Goal: Find contact information: Find contact information

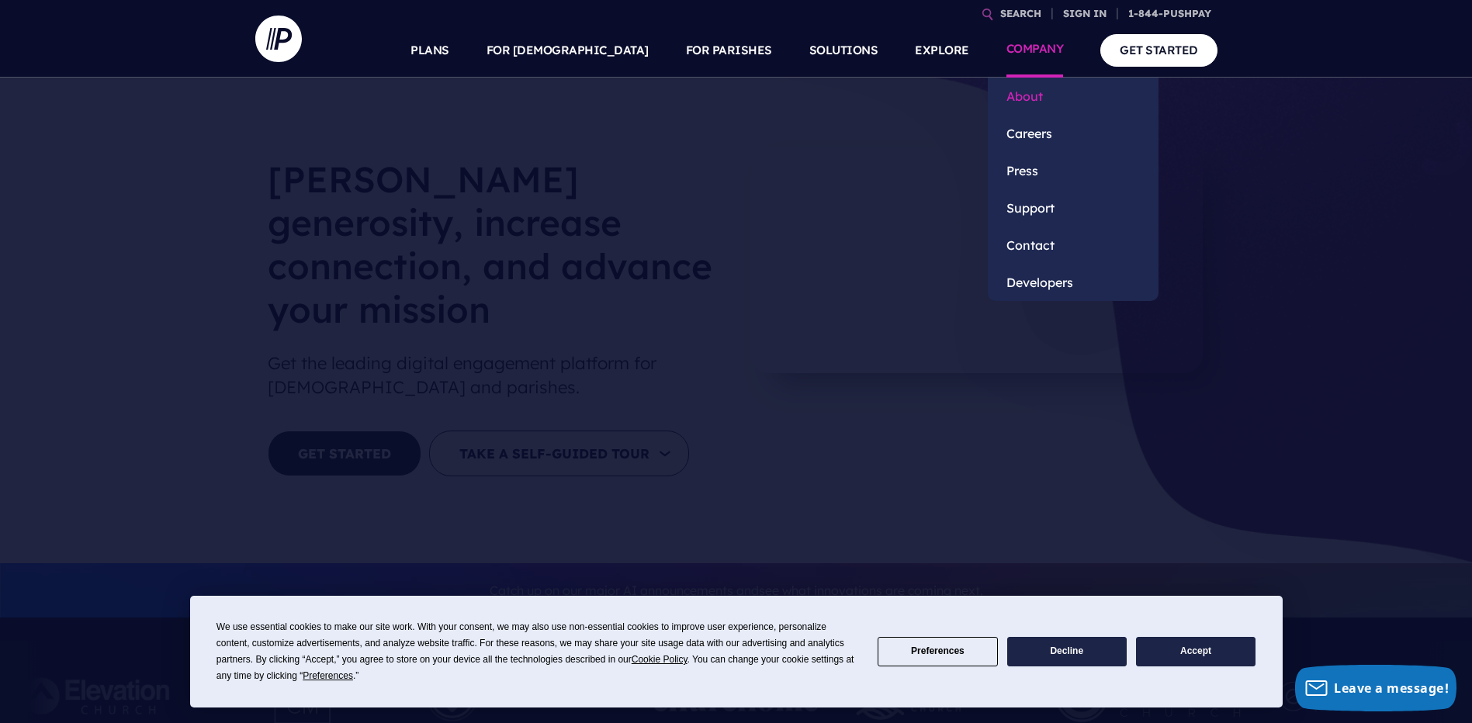
click at [1031, 94] on link "About" at bounding box center [1073, 96] width 171 height 37
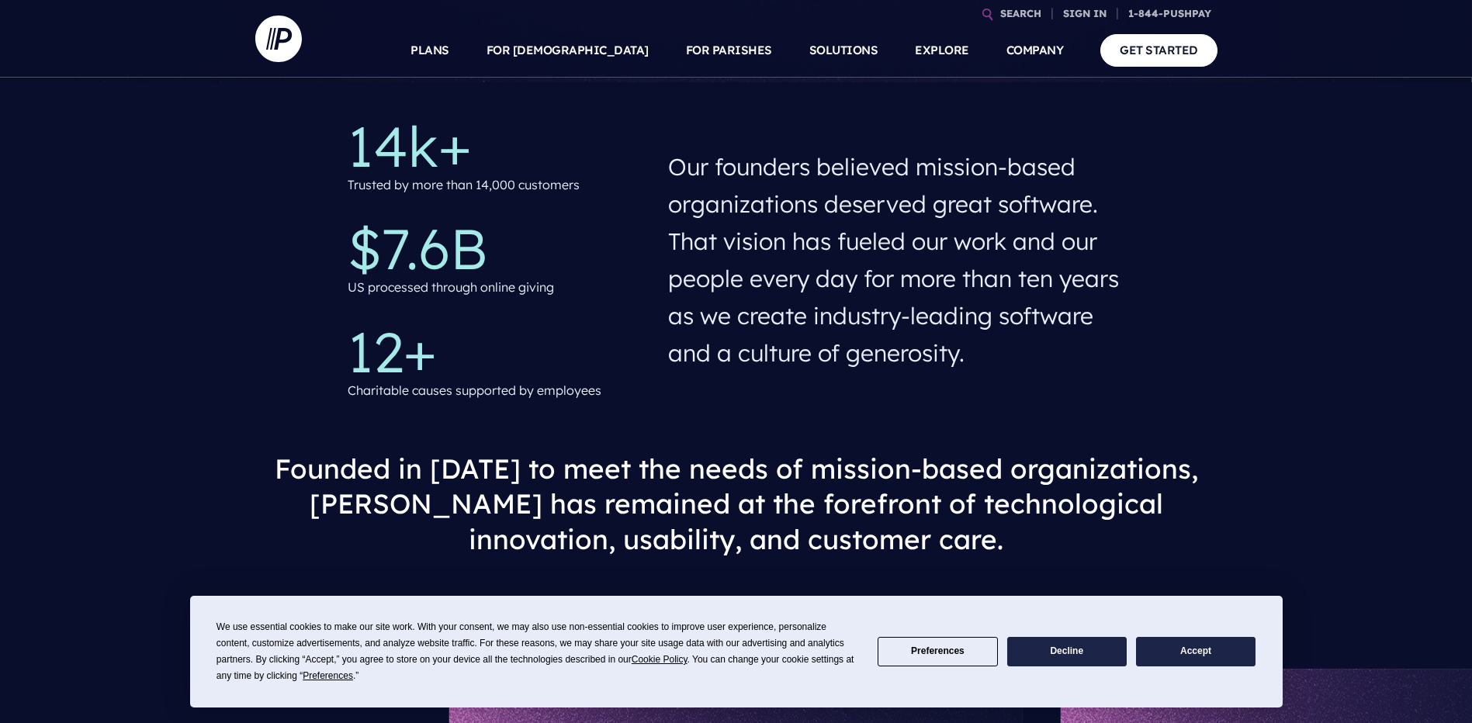
scroll to position [698, 0]
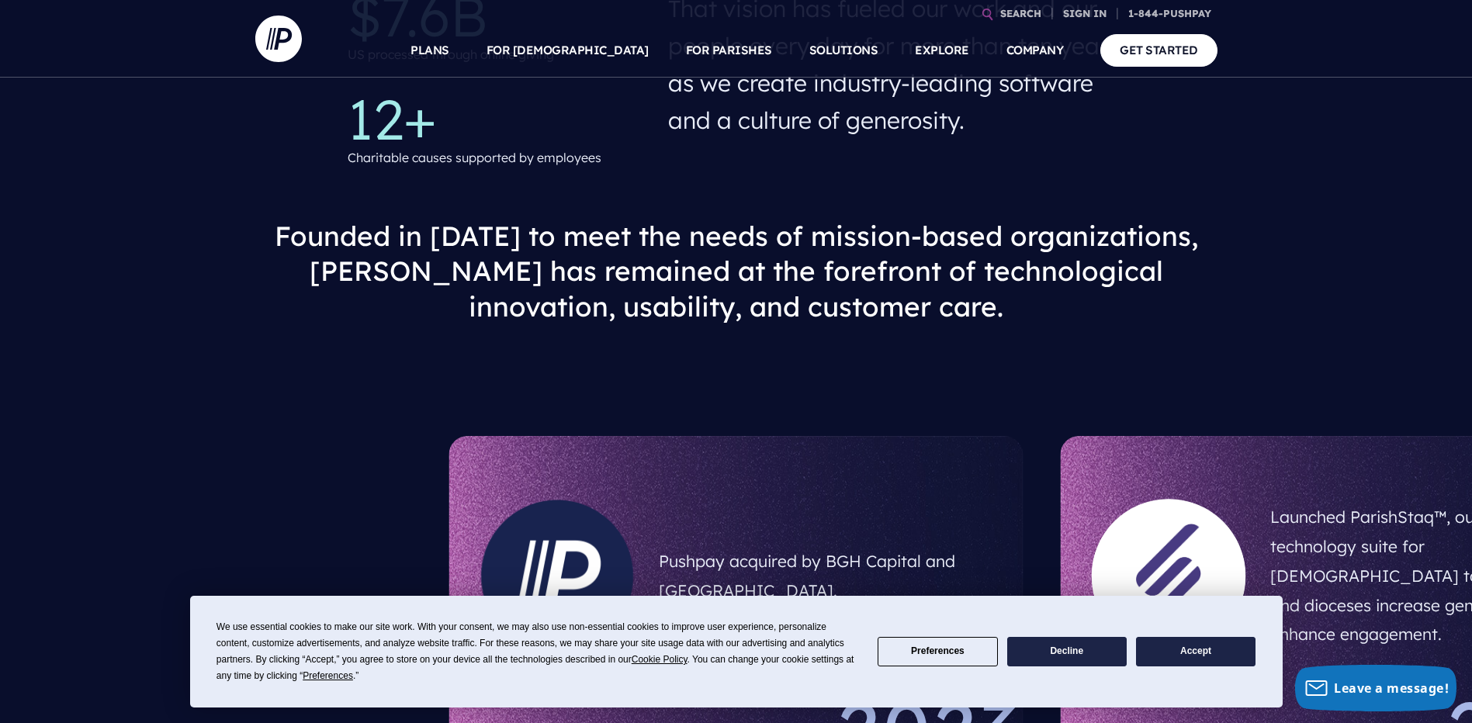
click at [1070, 646] on button "Decline" at bounding box center [1066, 652] width 119 height 30
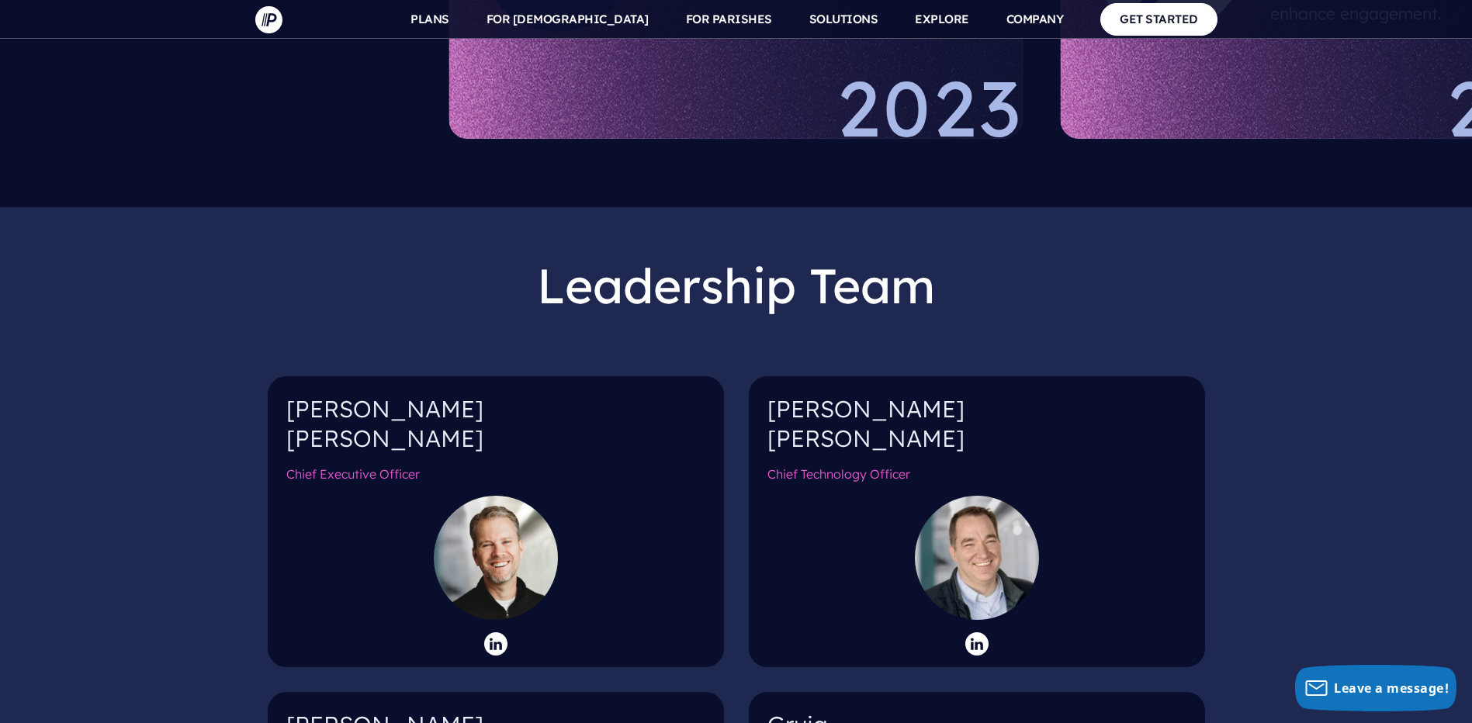
scroll to position [1474, 0]
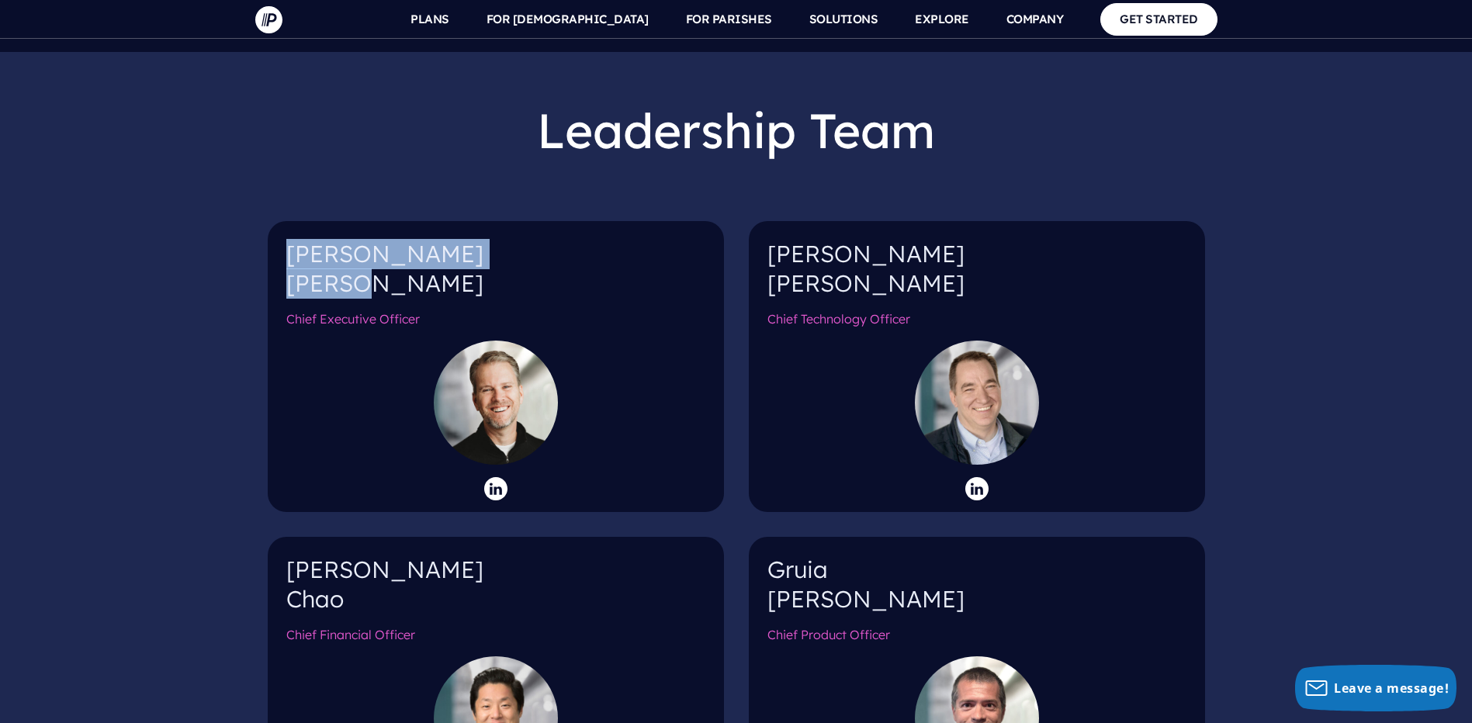
drag, startPoint x: 288, startPoint y: 234, endPoint x: 362, endPoint y: 263, distance: 80.1
click at [362, 263] on div "Kenny Wyatt Chief Executive Officer" at bounding box center [496, 366] width 456 height 291
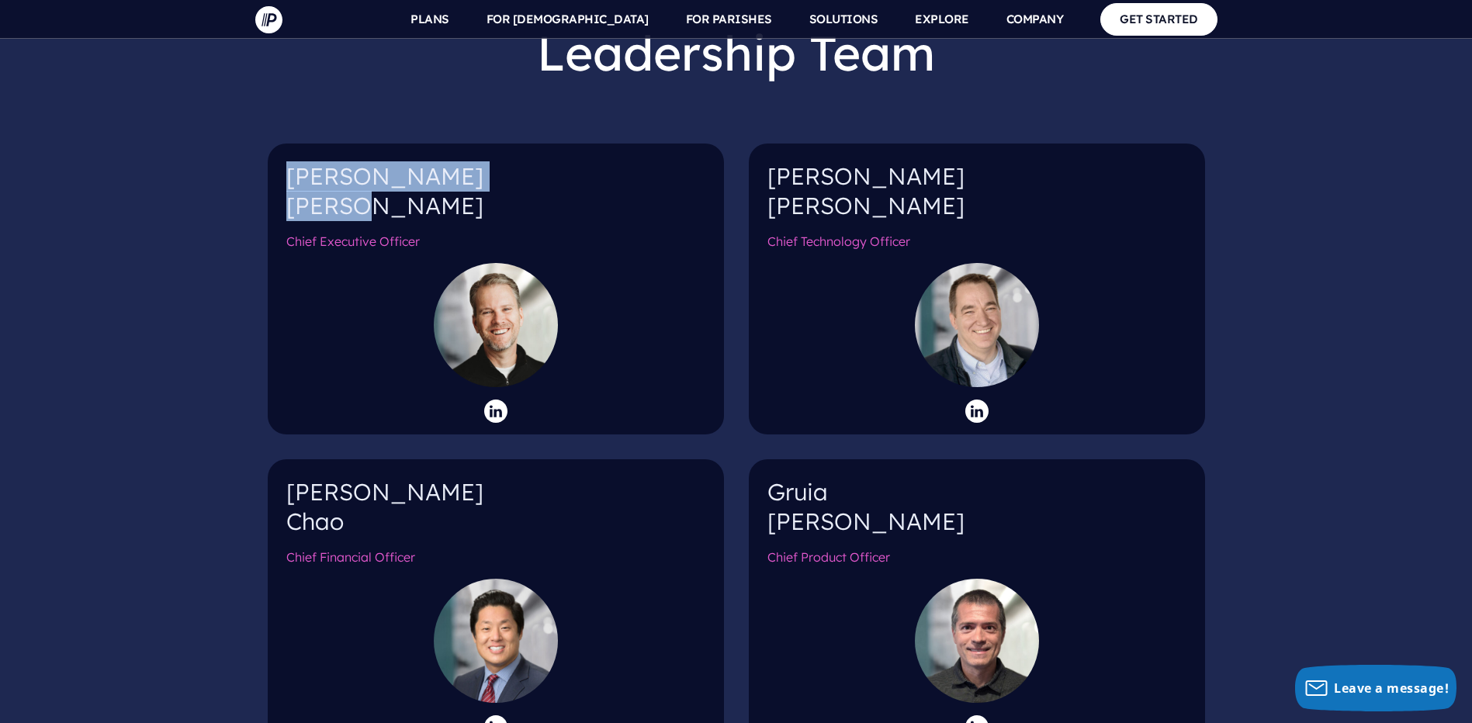
drag, startPoint x: 286, startPoint y: 466, endPoint x: 349, endPoint y: 494, distance: 68.8
click at [349, 494] on h4 "Burt Chao" at bounding box center [495, 513] width 419 height 71
copy h4 "Burt Chao"
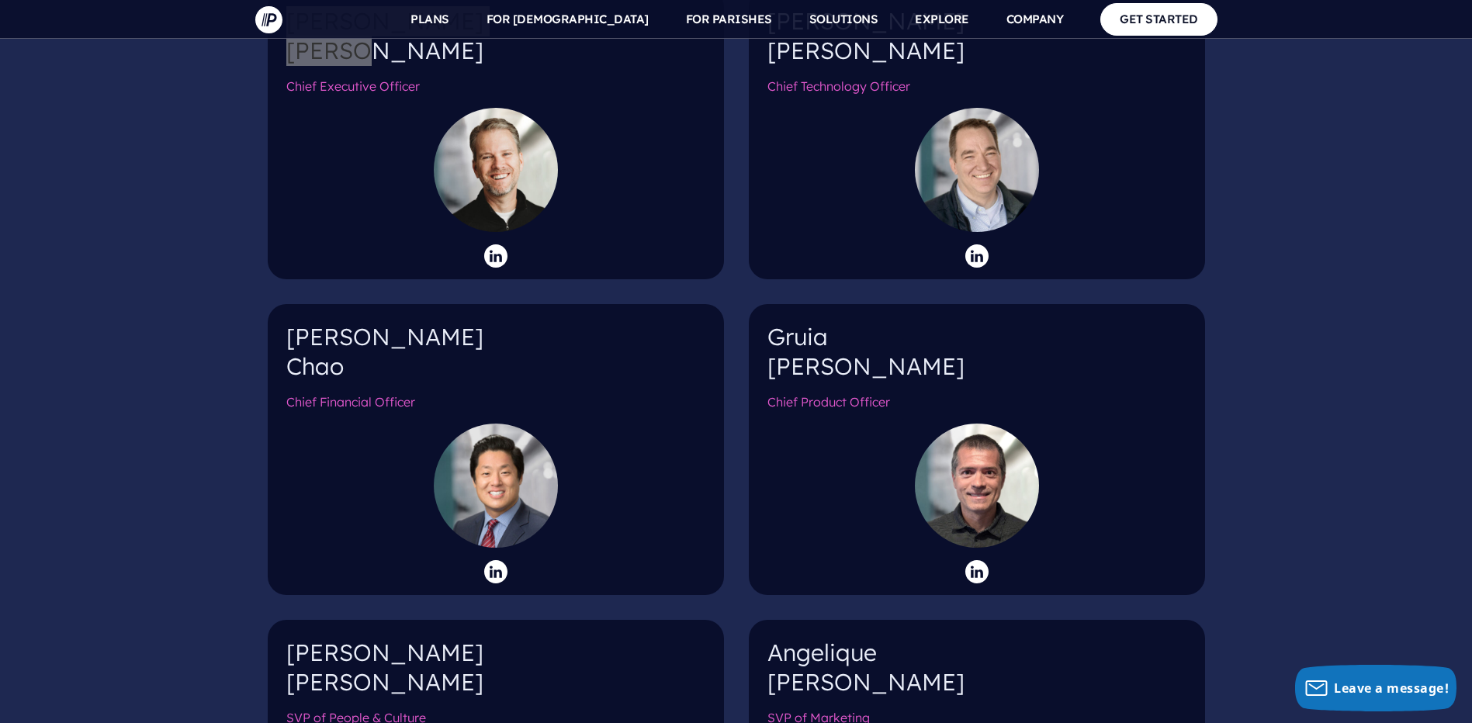
scroll to position [1940, 0]
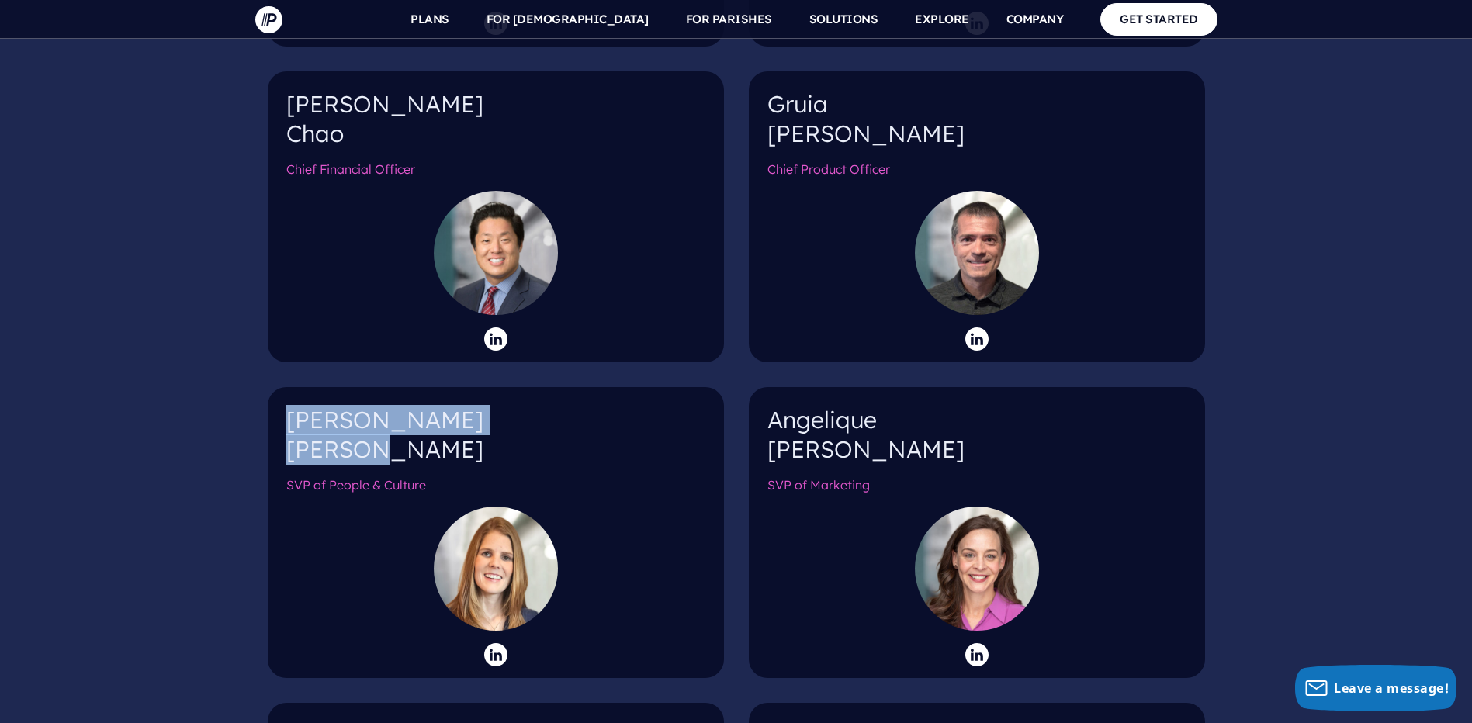
drag, startPoint x: 284, startPoint y: 390, endPoint x: 349, endPoint y: 420, distance: 71.5
click at [349, 420] on div "Maria Telles SVP of People & Culture" at bounding box center [496, 532] width 456 height 291
copy h4 "Maria Telles"
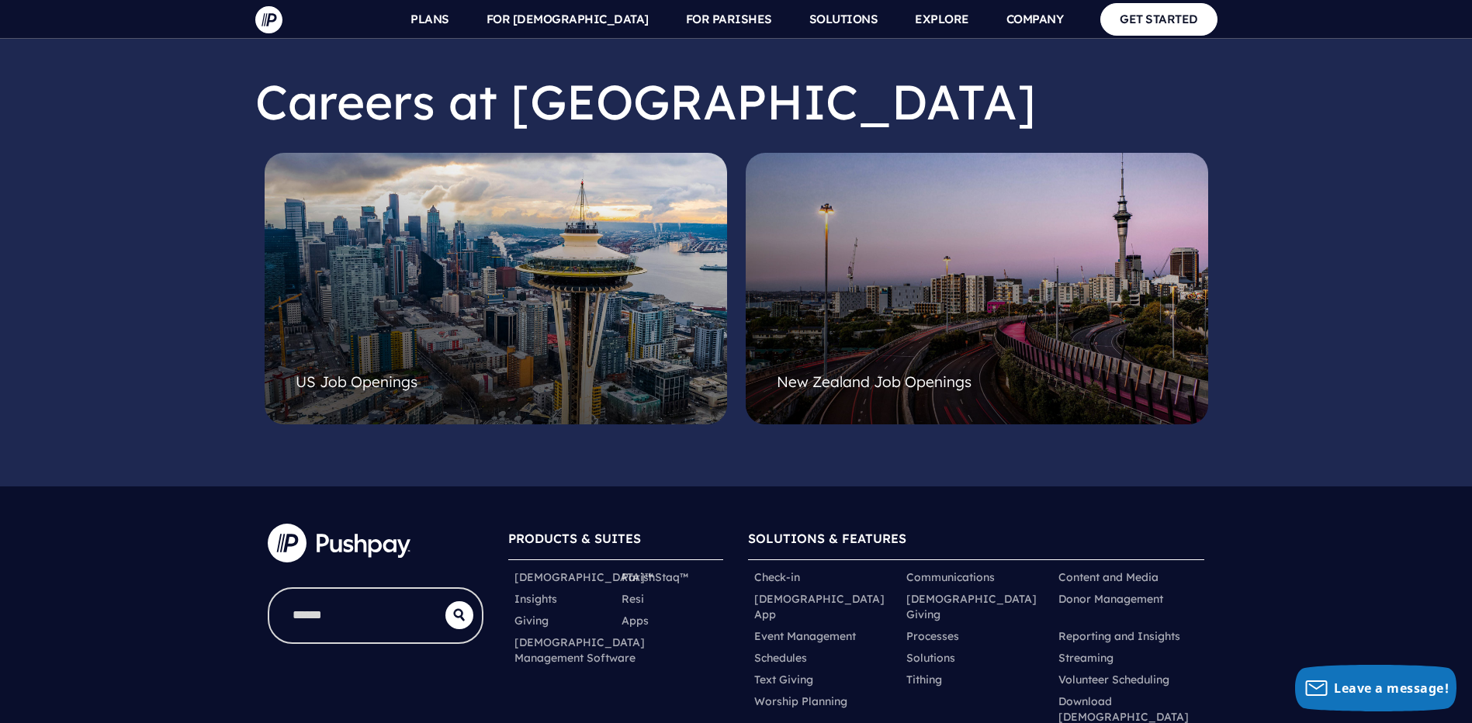
scroll to position [4204, 0]
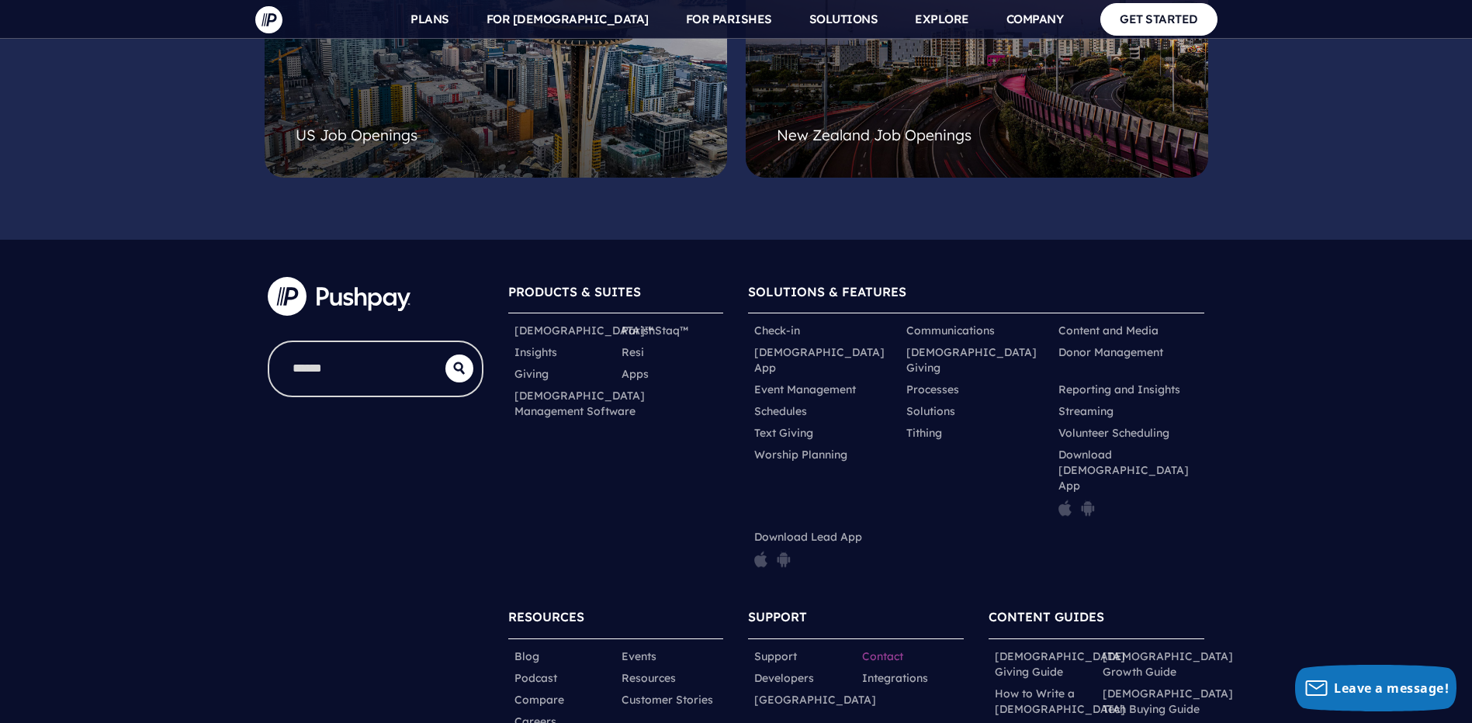
click at [896, 649] on link "Contact" at bounding box center [882, 657] width 41 height 16
